Goal: Task Accomplishment & Management: Manage account settings

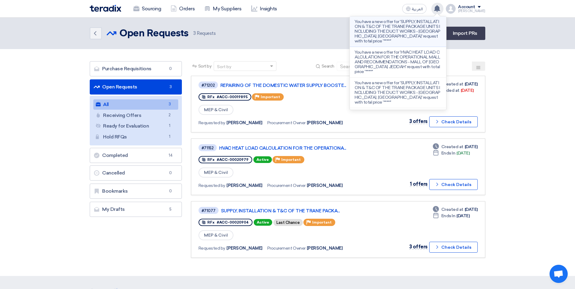
click at [427, 30] on p "You have a new offer for 'SUPPLY, INSTALLATION & T&C OF THE TRANE PACKAGE UNITS…" at bounding box center [398, 31] width 87 height 24
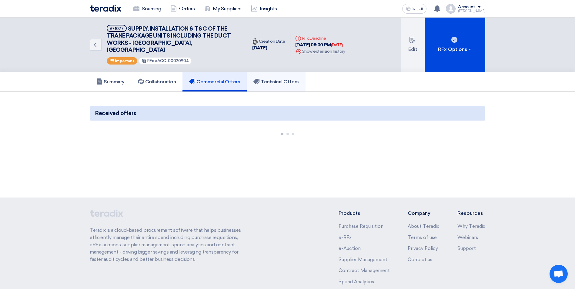
click at [271, 79] on link "Technical Offers" at bounding box center [276, 81] width 59 height 19
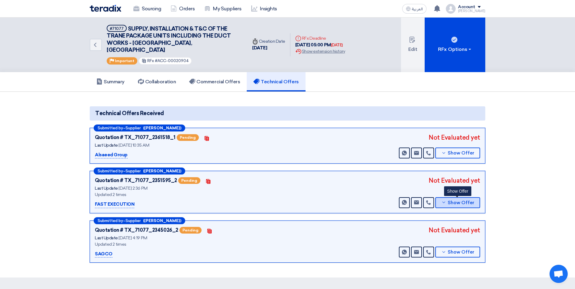
click at [444, 200] on icon at bounding box center [443, 202] width 5 height 5
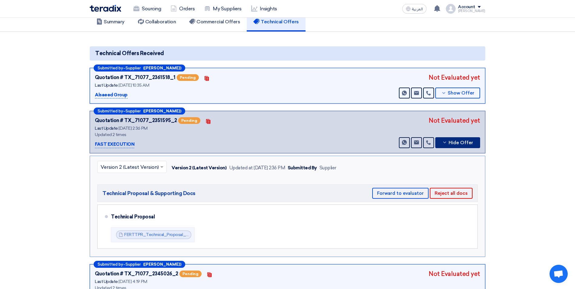
scroll to position [61, 0]
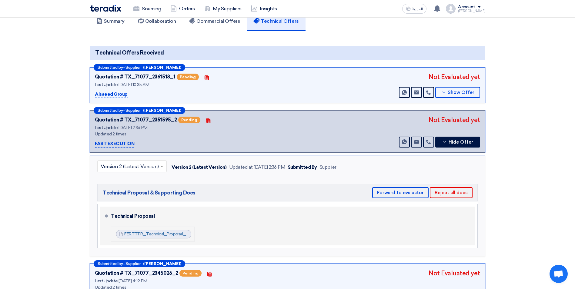
click at [179, 232] on link "FERTTPR_Technical_Proposal_HVAC_Works__Haifa_Mall_1757331361846.pdf" at bounding box center [200, 234] width 152 height 5
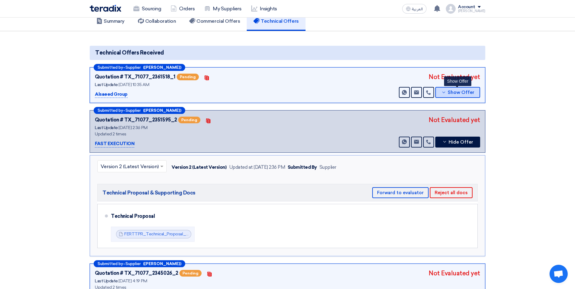
click at [447, 87] on button "Show Offer" at bounding box center [457, 92] width 45 height 11
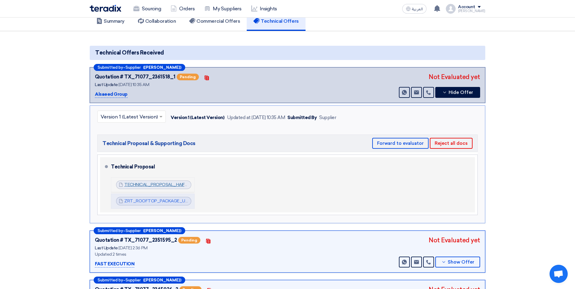
click at [167, 182] on link "TECHNICAL_PROPOSAL_HAIFA_MALL_1756884507574.pdf" at bounding box center [183, 184] width 119 height 5
click at [155, 199] on link "ZRT_ROOFTOP_PACKAGE_UNIT__CATLOG_1756884519276.pdf" at bounding box center [190, 201] width 132 height 5
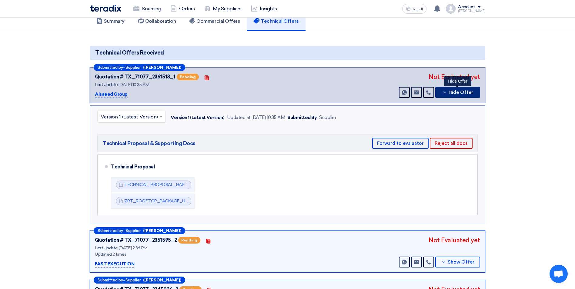
click at [444, 90] on icon at bounding box center [444, 92] width 5 height 5
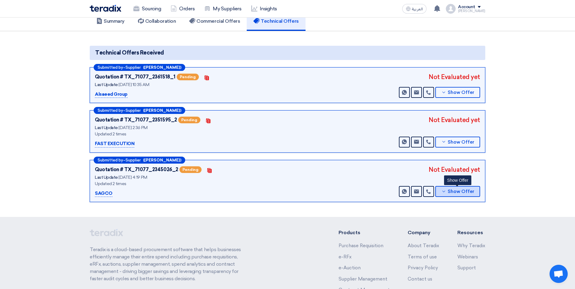
click at [446, 189] on icon at bounding box center [443, 191] width 5 height 5
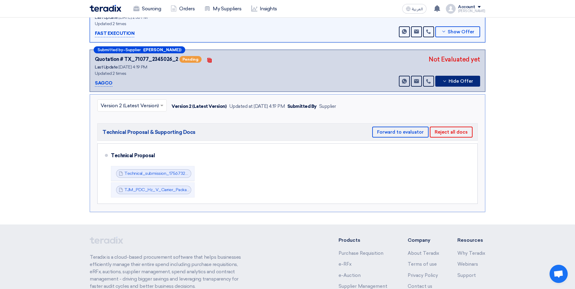
scroll to position [182, 0]
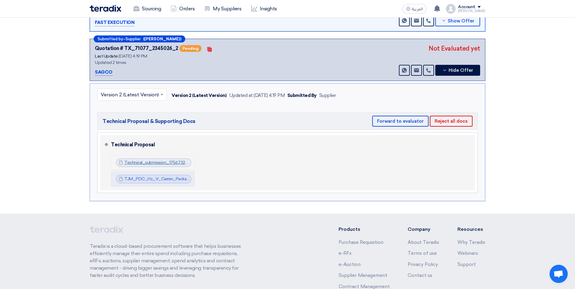
click at [160, 160] on link "Technical_submission_1756732717717.pdf" at bounding box center [165, 162] width 82 height 5
click at [160, 176] on link "TJM_PDC_Hz_V_Carrier_Package_Unit_1756732719375.pdf" at bounding box center [183, 178] width 118 height 5
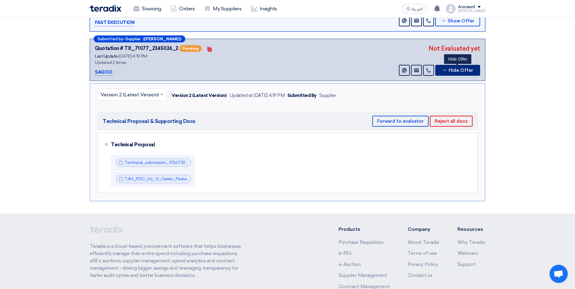
click at [443, 65] on button "Hide Offer" at bounding box center [457, 70] width 45 height 11
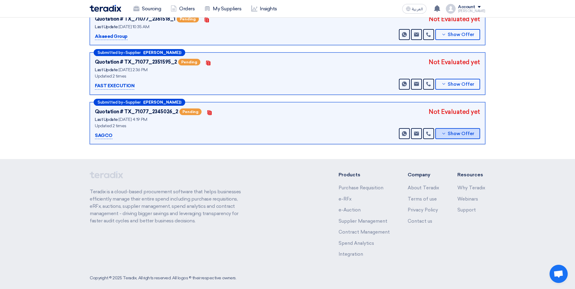
scroll to position [0, 0]
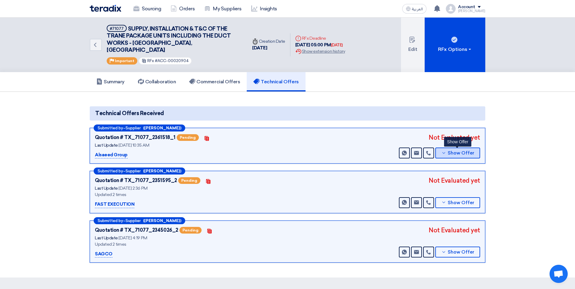
click at [454, 151] on span "Show Offer" at bounding box center [461, 153] width 27 height 5
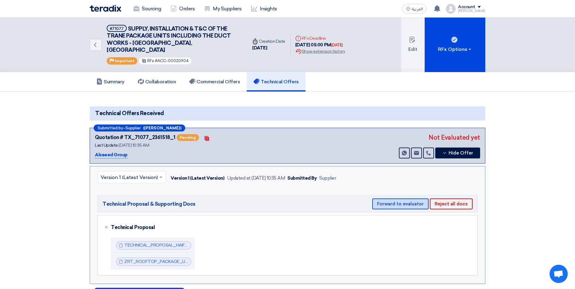
click at [404, 199] on button "Forward to evaluator" at bounding box center [400, 204] width 56 height 11
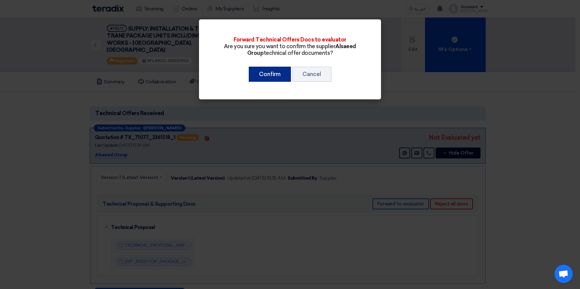
click at [270, 71] on button "Confirm" at bounding box center [270, 74] width 42 height 15
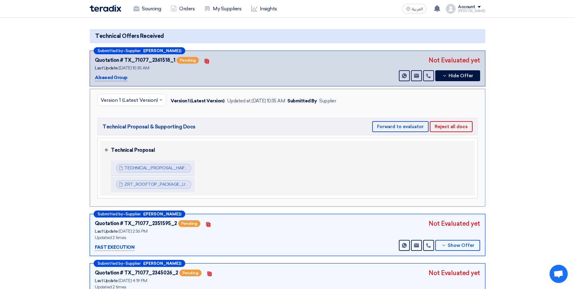
scroll to position [91, 0]
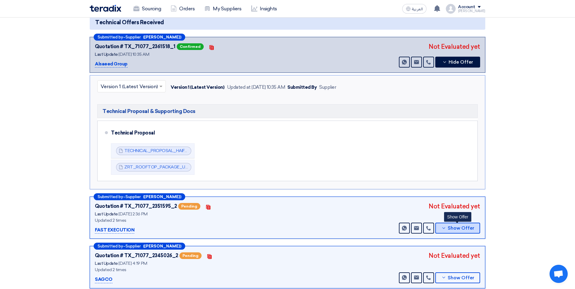
click at [458, 224] on button "Show Offer" at bounding box center [457, 228] width 45 height 11
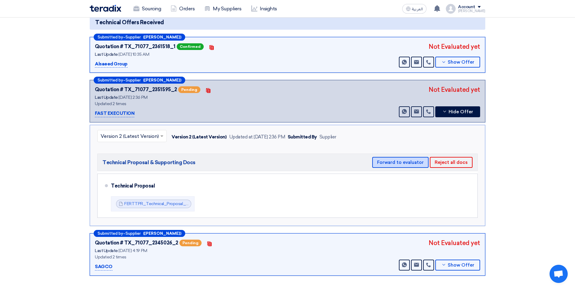
click at [403, 157] on button "Forward to evaluator" at bounding box center [400, 162] width 56 height 11
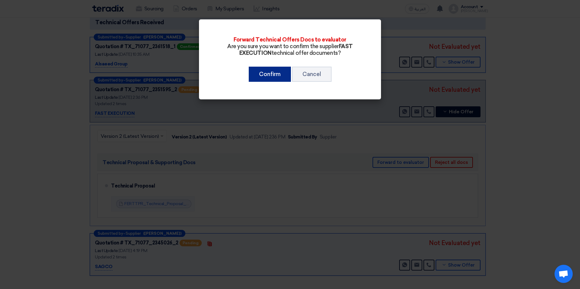
click at [272, 75] on button "Confirm" at bounding box center [270, 74] width 42 height 15
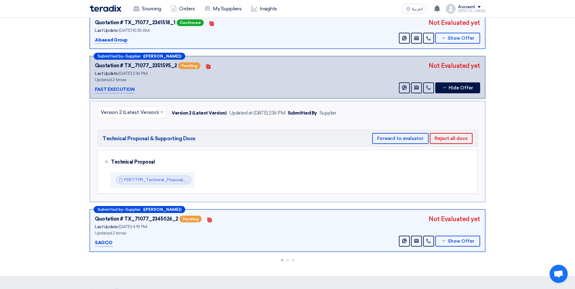
scroll to position [152, 0]
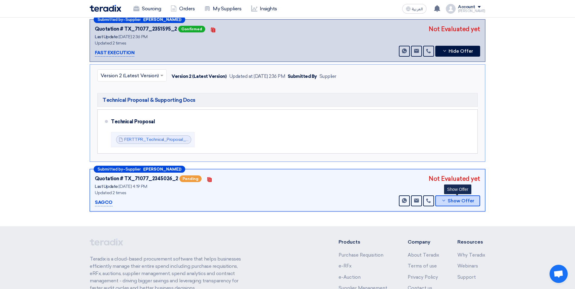
click at [445, 199] on button "Show Offer" at bounding box center [457, 201] width 45 height 11
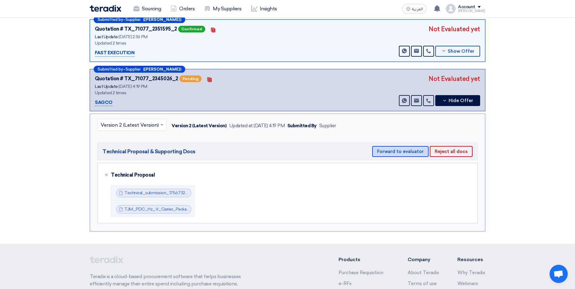
click at [401, 146] on button "Forward to evaluator" at bounding box center [400, 151] width 56 height 11
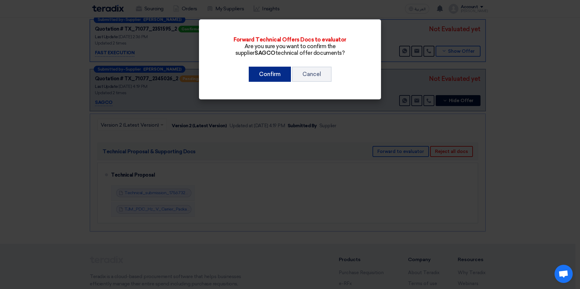
click at [270, 76] on button "Confirm" at bounding box center [270, 74] width 42 height 15
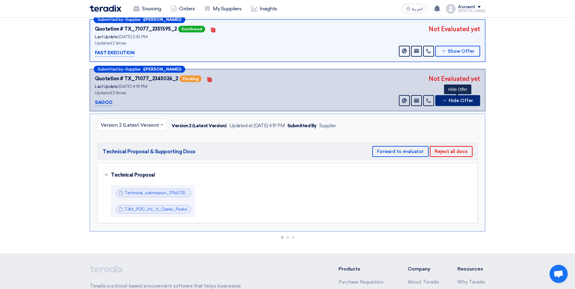
click at [448, 95] on button "Hide Offer" at bounding box center [457, 100] width 45 height 11
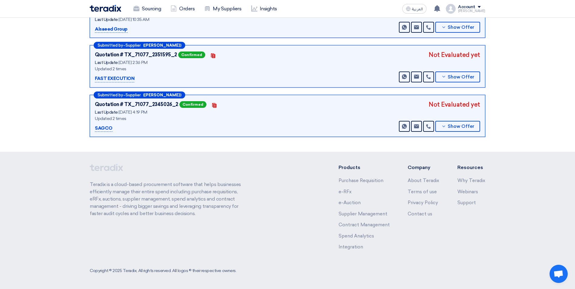
scroll to position [119, 0]
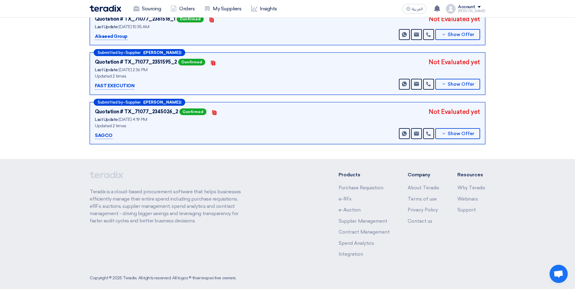
click at [441, 69] on div "Not Evaluated yet Send Message Send Message Show Offer" at bounding box center [439, 74] width 82 height 32
click at [443, 82] on icon at bounding box center [443, 84] width 5 height 5
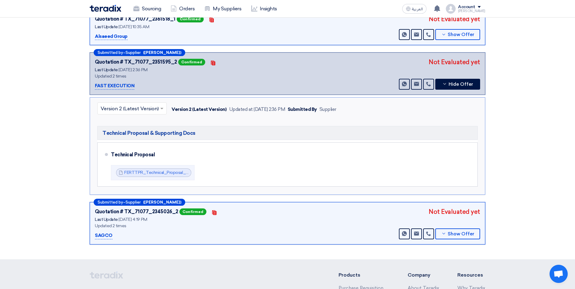
click at [529, 145] on section "Technical Offers Received Submitted by – Supplier (Ayman Babiker) Quotation # T…" at bounding box center [287, 116] width 575 height 286
click at [449, 82] on span "Hide Offer" at bounding box center [461, 84] width 25 height 5
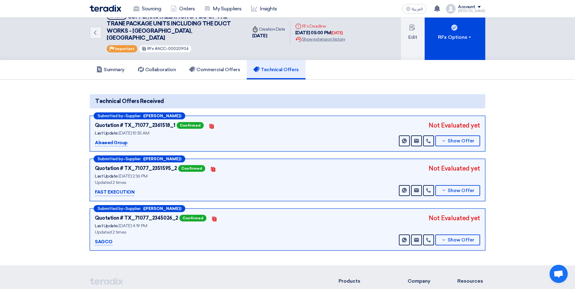
scroll to position [0, 0]
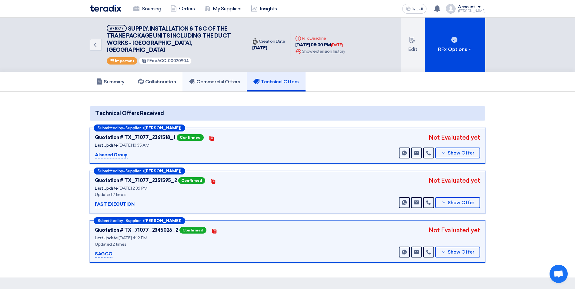
click at [216, 79] on h5 "Commercial Offers" at bounding box center [214, 82] width 51 height 6
